Goal: Complete application form

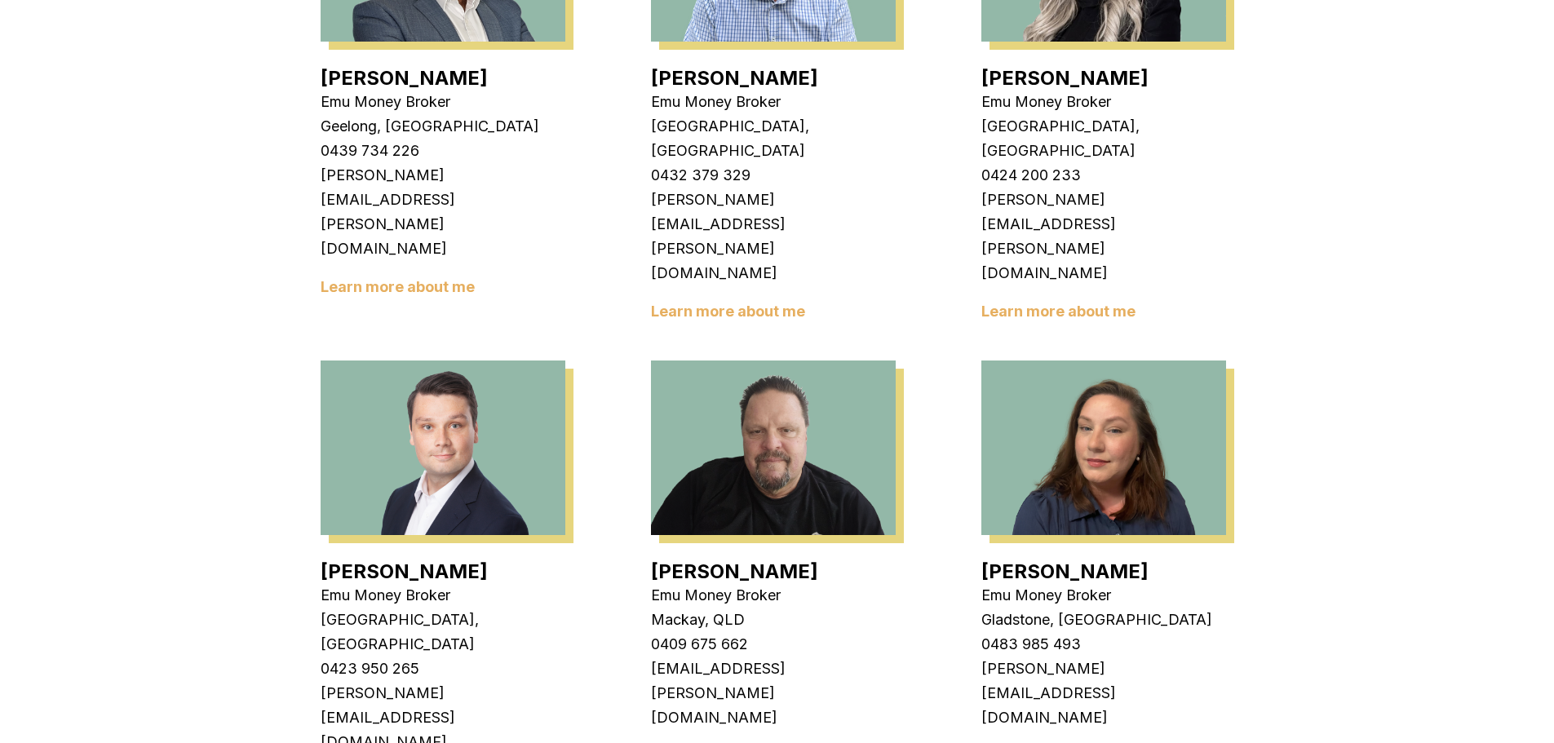
scroll to position [1387, 0]
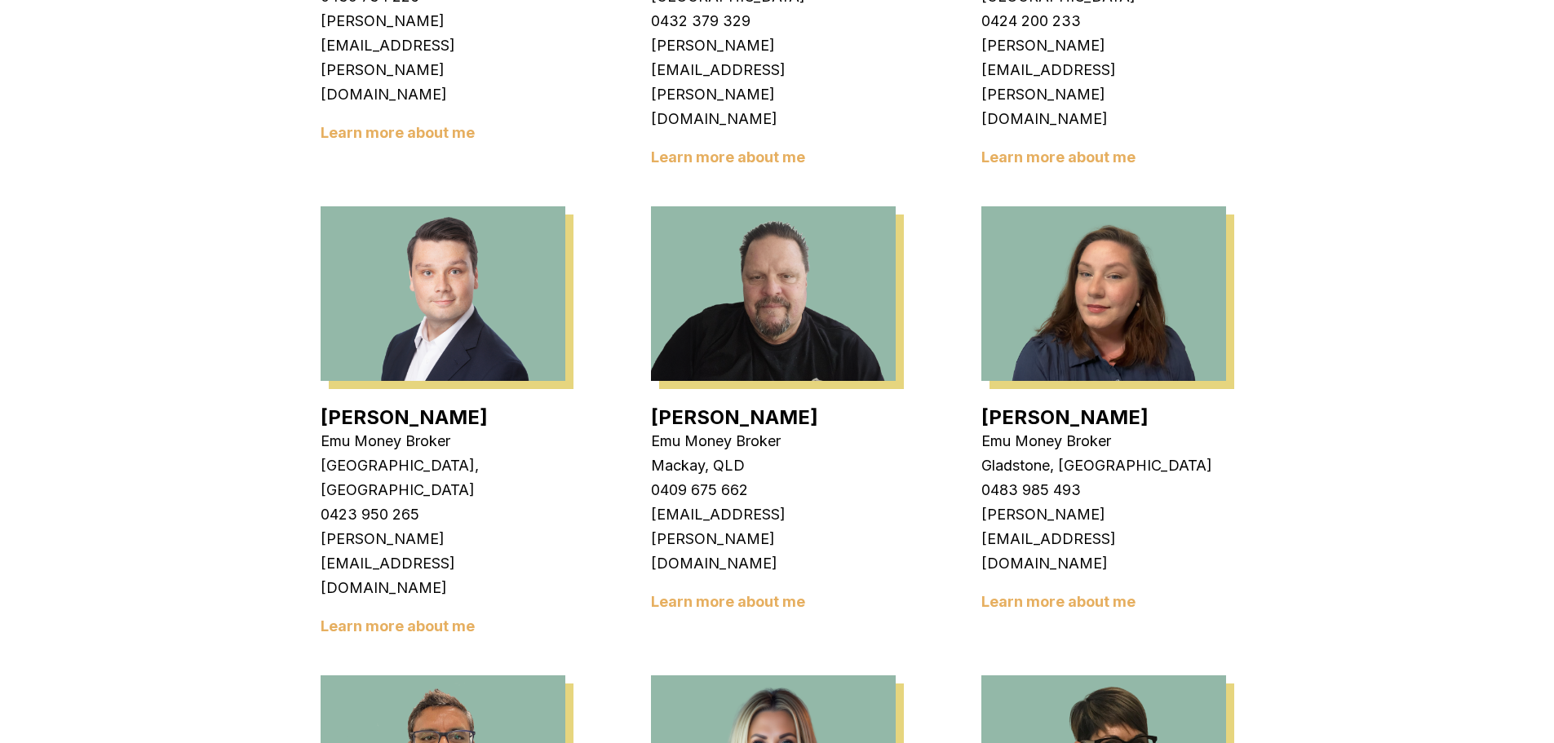
click at [1078, 206] on img at bounding box center [1103, 293] width 245 height 175
click at [1055, 593] on link "Learn more about me" at bounding box center [1058, 601] width 154 height 17
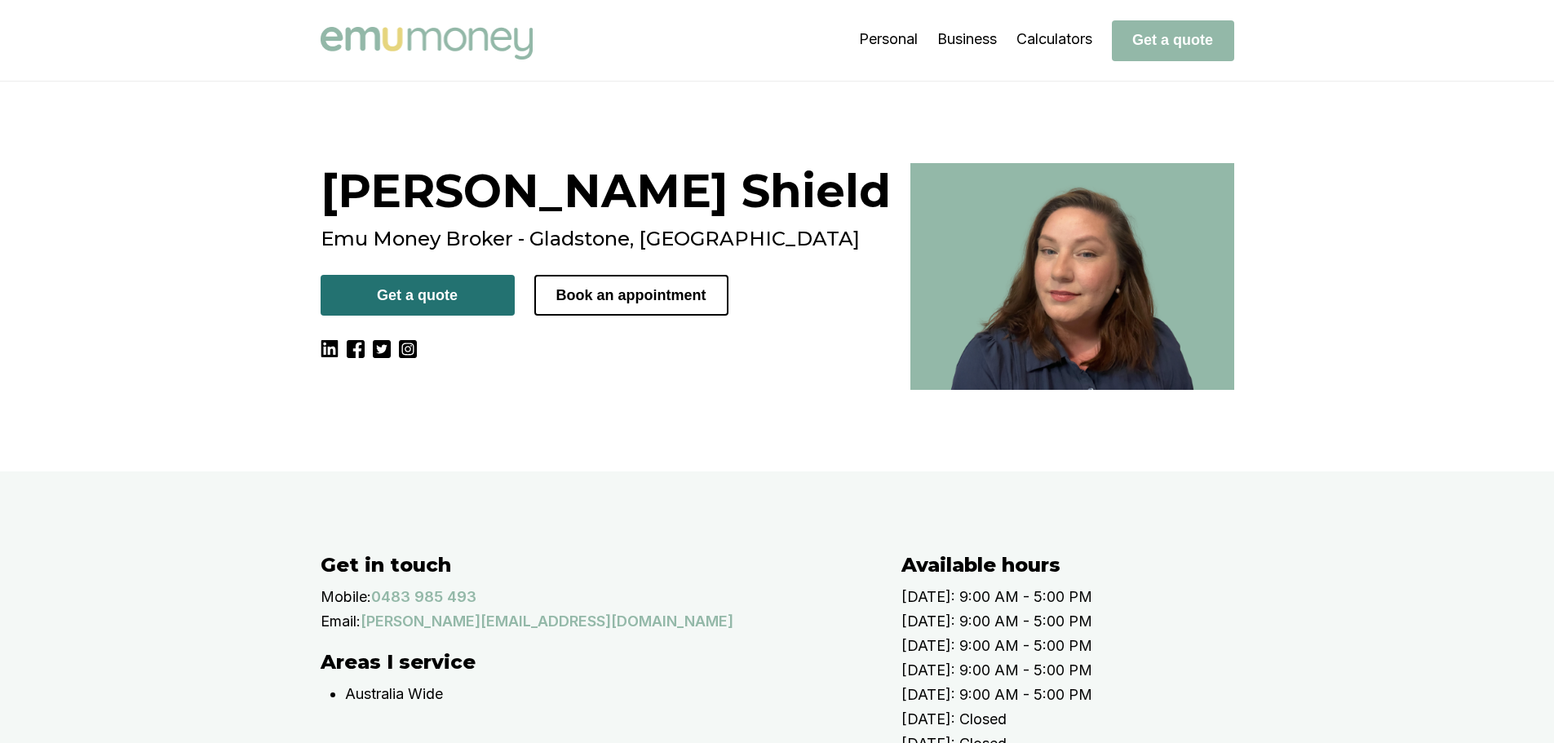
click at [446, 286] on button "Get a quote" at bounding box center [418, 295] width 194 height 41
